Goal: Information Seeking & Learning: Find specific fact

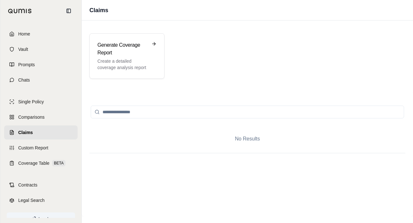
click at [123, 114] on input "search" at bounding box center [247, 111] width 313 height 13
type input "********"
click at [124, 56] on h3 "Generate Coverage Report" at bounding box center [122, 48] width 50 height 15
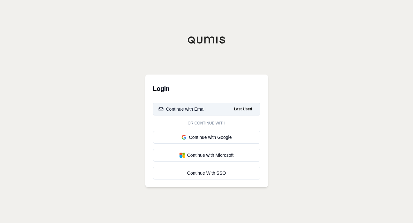
click at [190, 110] on div "Continue with Email" at bounding box center [181, 109] width 47 height 6
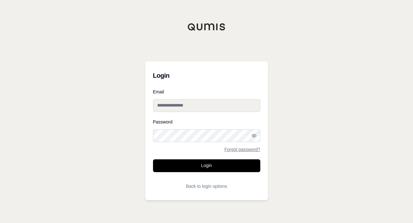
click at [196, 107] on input "Email" at bounding box center [206, 105] width 107 height 13
type input "**********"
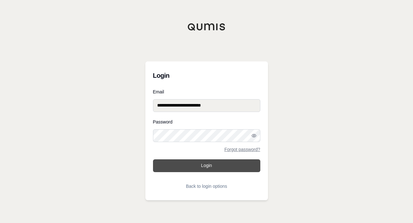
click at [204, 166] on button "Login" at bounding box center [206, 165] width 107 height 13
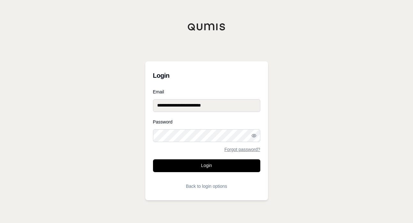
click at [153, 159] on button "Login" at bounding box center [206, 165] width 107 height 13
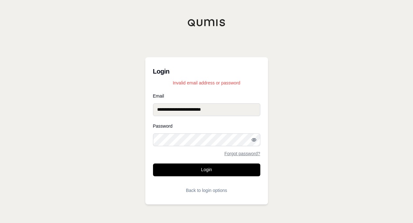
click at [255, 141] on icon "button" at bounding box center [253, 139] width 5 height 5
click at [132, 139] on div "**********" at bounding box center [206, 111] width 413 height 223
click at [153, 163] on button "Login" at bounding box center [206, 169] width 107 height 13
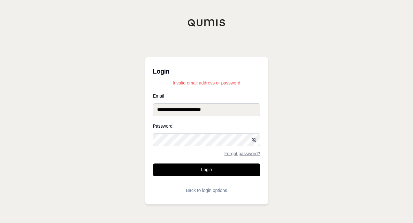
click at [153, 163] on button "Login" at bounding box center [206, 169] width 107 height 13
click at [248, 154] on link "Forgot password?" at bounding box center [242, 153] width 36 height 4
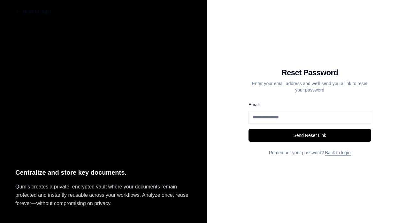
click at [284, 116] on input "Email" at bounding box center [309, 117] width 123 height 13
type input "**********"
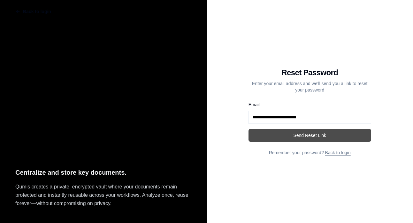
click at [304, 136] on button "Send Reset Link" at bounding box center [309, 135] width 123 height 13
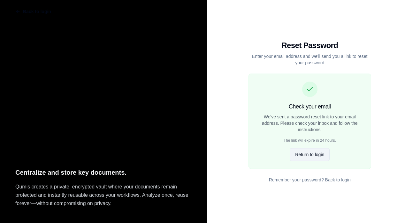
click at [313, 153] on button "Return to login" at bounding box center [310, 154] width 40 height 13
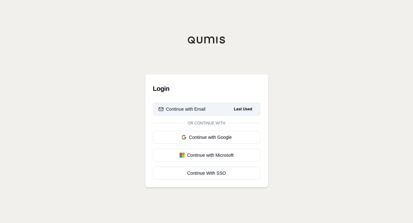
click at [238, 109] on span "Last Used" at bounding box center [242, 109] width 23 height 8
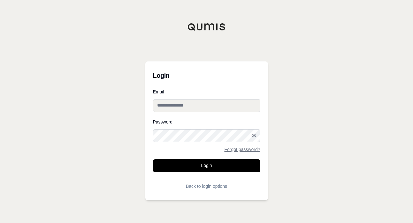
click at [182, 106] on input "Email" at bounding box center [206, 105] width 107 height 13
type input "**********"
click at [254, 133] on icon "button" at bounding box center [253, 135] width 5 height 5
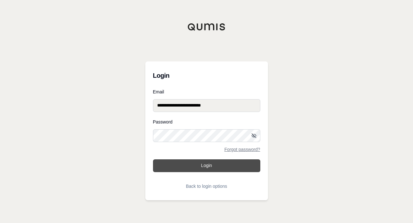
click at [200, 163] on button "Login" at bounding box center [206, 165] width 107 height 13
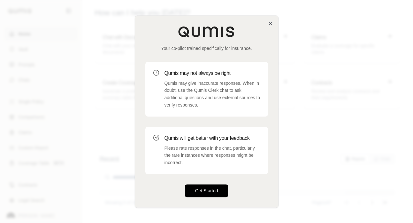
click at [206, 188] on button "Get Started" at bounding box center [206, 190] width 43 height 13
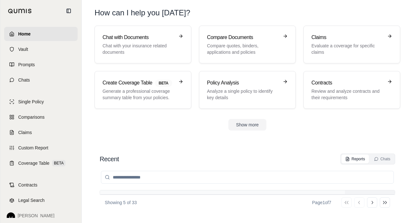
click at [139, 176] on input "search" at bounding box center [247, 176] width 293 height 13
type input "*"
type input "********"
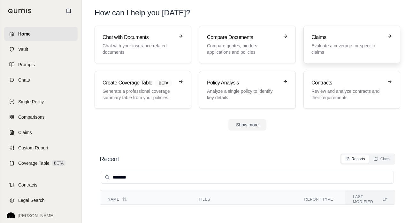
click at [346, 42] on div "Claims Evaluate a coverage for specific claims" at bounding box center [347, 45] width 72 height 22
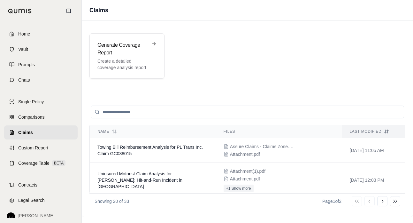
click at [145, 114] on input "search" at bounding box center [247, 111] width 313 height 13
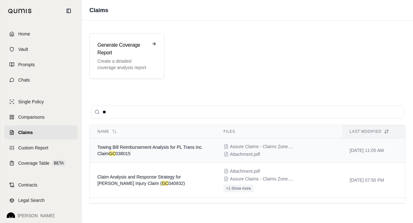
type input "**"
click at [109, 149] on span "Towing Bill Reimbursement Analysis for PL Trans Inc. Claim GC 038015" at bounding box center [149, 149] width 105 height 11
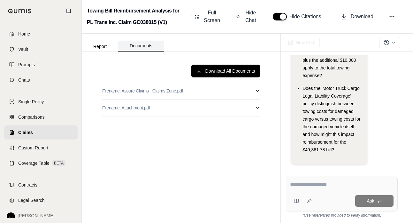
click at [142, 48] on button "Documents" at bounding box center [141, 46] width 46 height 11
click at [101, 45] on button "Report" at bounding box center [100, 46] width 36 height 10
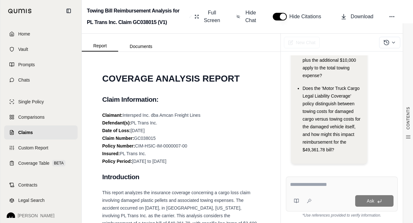
click at [334, 193] on div "Ask" at bounding box center [342, 193] width 112 height 35
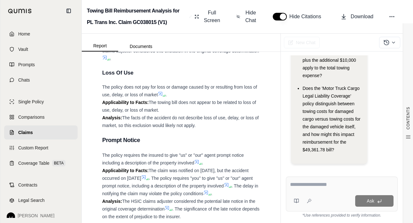
scroll to position [1793, 0]
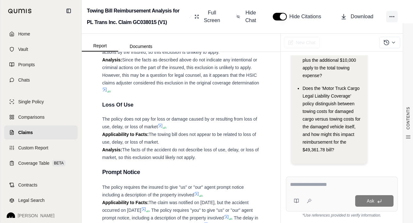
click at [394, 17] on icon at bounding box center [392, 16] width 6 height 6
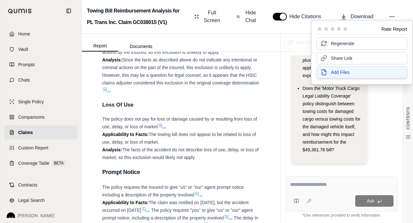
click at [343, 70] on span "Add Files" at bounding box center [340, 72] width 19 height 6
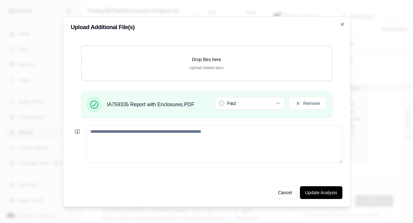
click at [140, 136] on textarea at bounding box center [214, 144] width 256 height 38
type textarea "*"
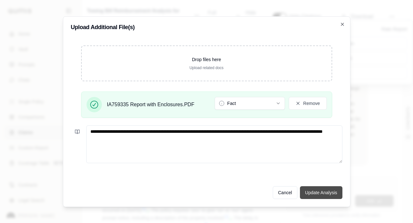
type textarea "**********"
click at [328, 188] on button "Update Analysis" at bounding box center [321, 192] width 42 height 13
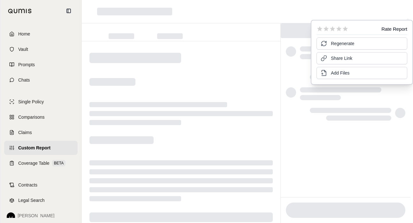
click at [208, 58] on div at bounding box center [181, 140] width 199 height 199
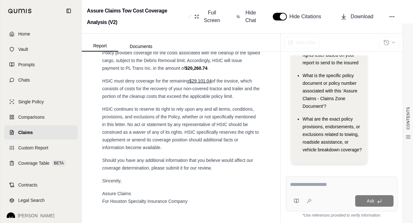
scroll to position [2472, 0]
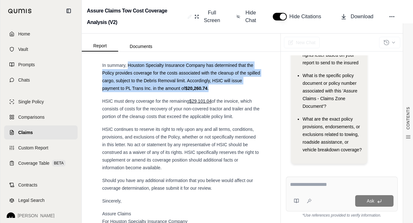
drag, startPoint x: 128, startPoint y: 109, endPoint x: 230, endPoint y: 129, distance: 103.9
click at [230, 92] on div "In summary, Houston Specialty Insurance Company has determined that the Policy …" at bounding box center [181, 76] width 158 height 31
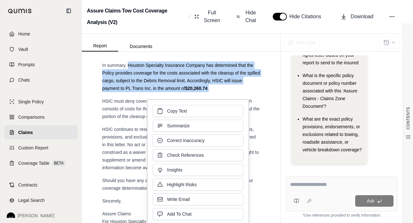
drag, startPoint x: 171, startPoint y: 126, endPoint x: 125, endPoint y: 124, distance: 46.3
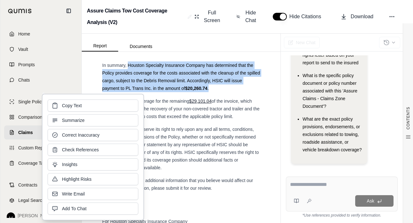
drag, startPoint x: 125, startPoint y: 124, endPoint x: 191, endPoint y: 115, distance: 66.4
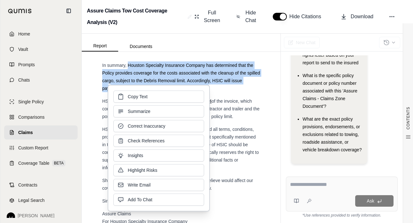
click at [236, 56] on h2 "Conclusion" at bounding box center [181, 49] width 158 height 13
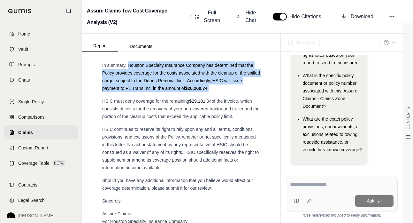
drag, startPoint x: 222, startPoint y: 132, endPoint x: 129, endPoint y: 110, distance: 96.1
click at [129, 92] on div "In summary, Houston Specialty Insurance Company has determined that the Policy …" at bounding box center [181, 76] width 158 height 31
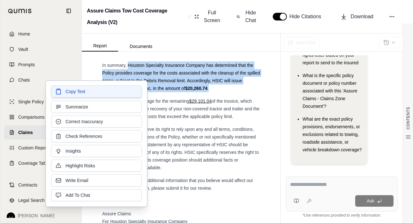
drag, startPoint x: 130, startPoint y: 109, endPoint x: 83, endPoint y: 91, distance: 50.5
click at [83, 91] on span "Copy Text" at bounding box center [75, 91] width 20 height 6
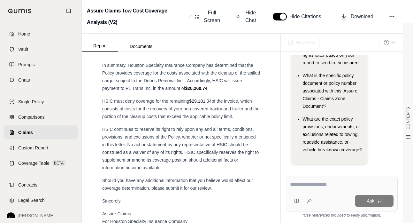
drag, startPoint x: 102, startPoint y: 145, endPoint x: 246, endPoint y: 160, distance: 144.5
click at [246, 120] on div "HSIC must deny coverage for the remaining $29,101.04 of the invoice, which cons…" at bounding box center [181, 108] width 158 height 23
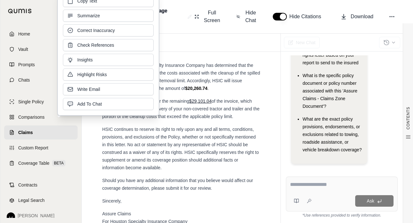
copy div "HSIC must deny coverage for the remaining $29,101.04 of the invoice, which cons…"
